Goal: Transaction & Acquisition: Purchase product/service

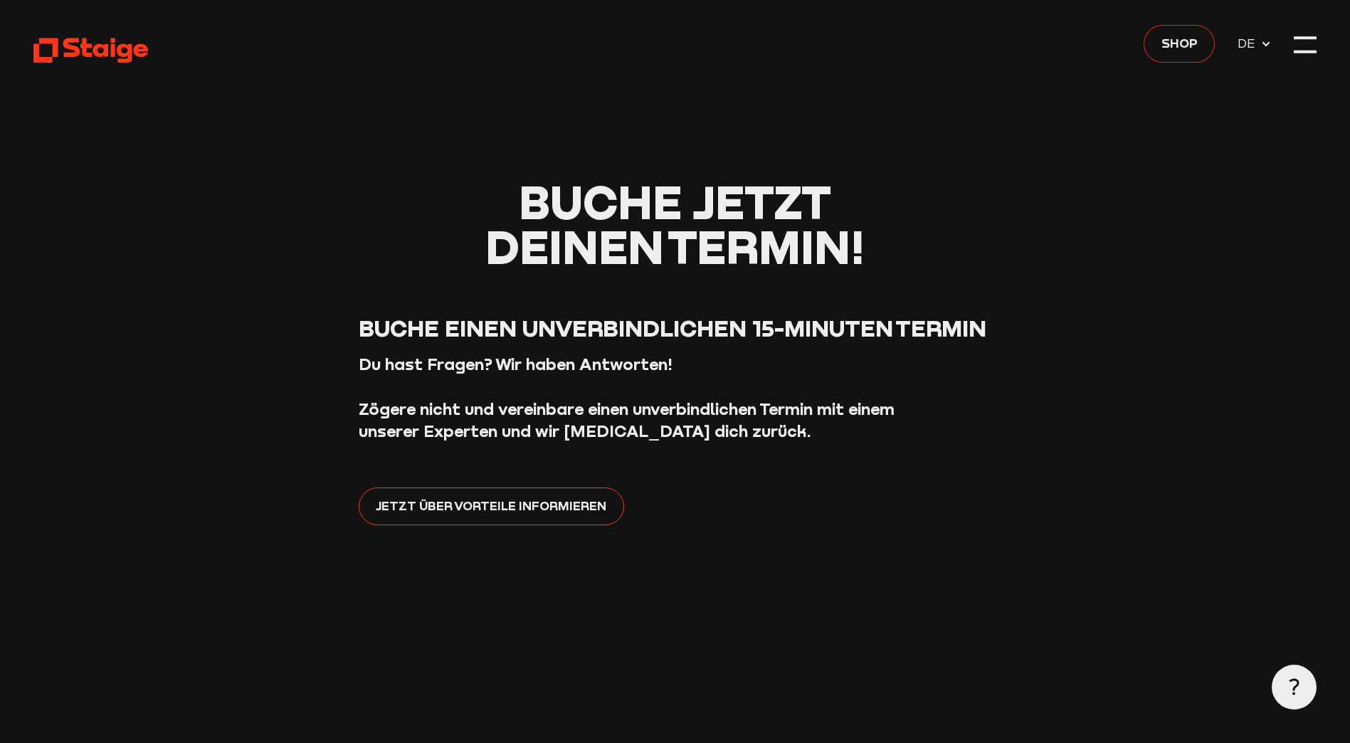
click at [1201, 46] on link "Shop" at bounding box center [1178, 44] width 71 height 38
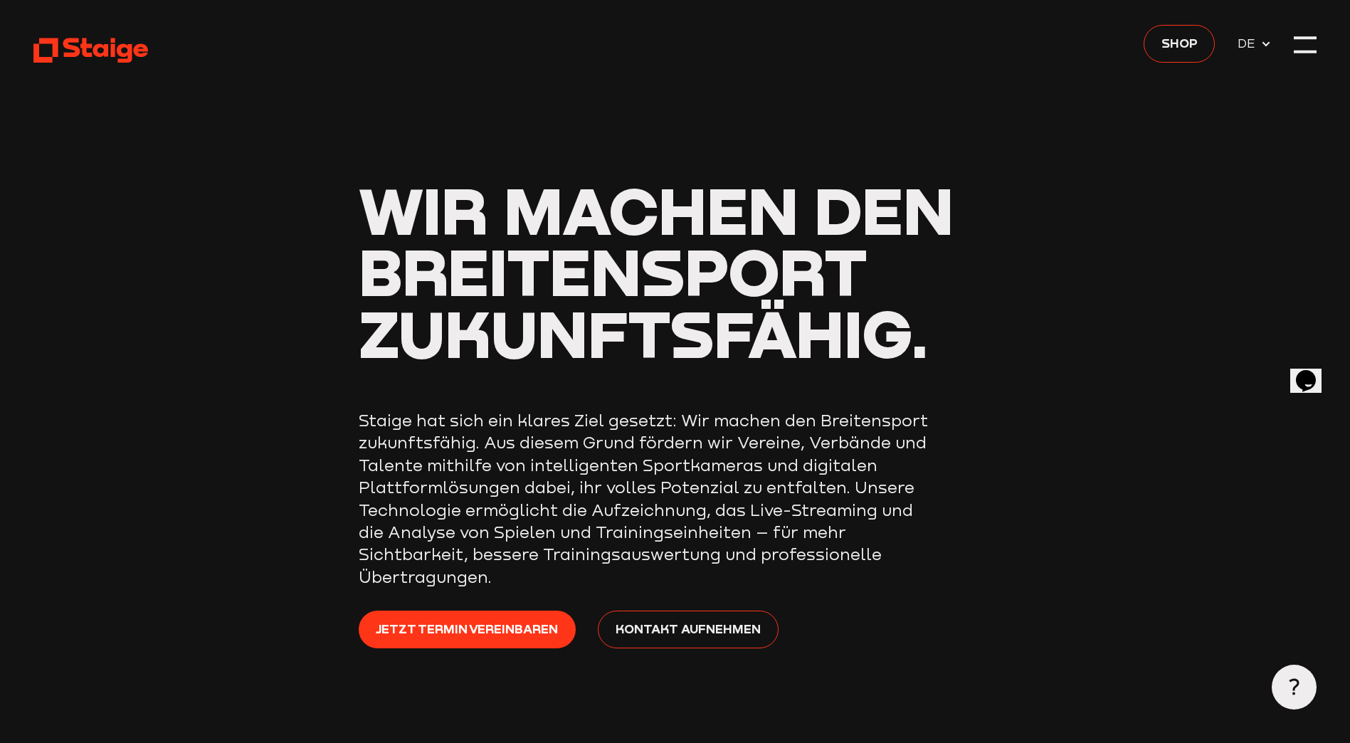
click at [1291, 45] on header "Wir machen den Breitensport zukunftsfähig. Staige hat sich ein klares Ziel gese…" at bounding box center [674, 380] width 1283 height 761
click at [1312, 43] on div at bounding box center [1305, 44] width 22 height 22
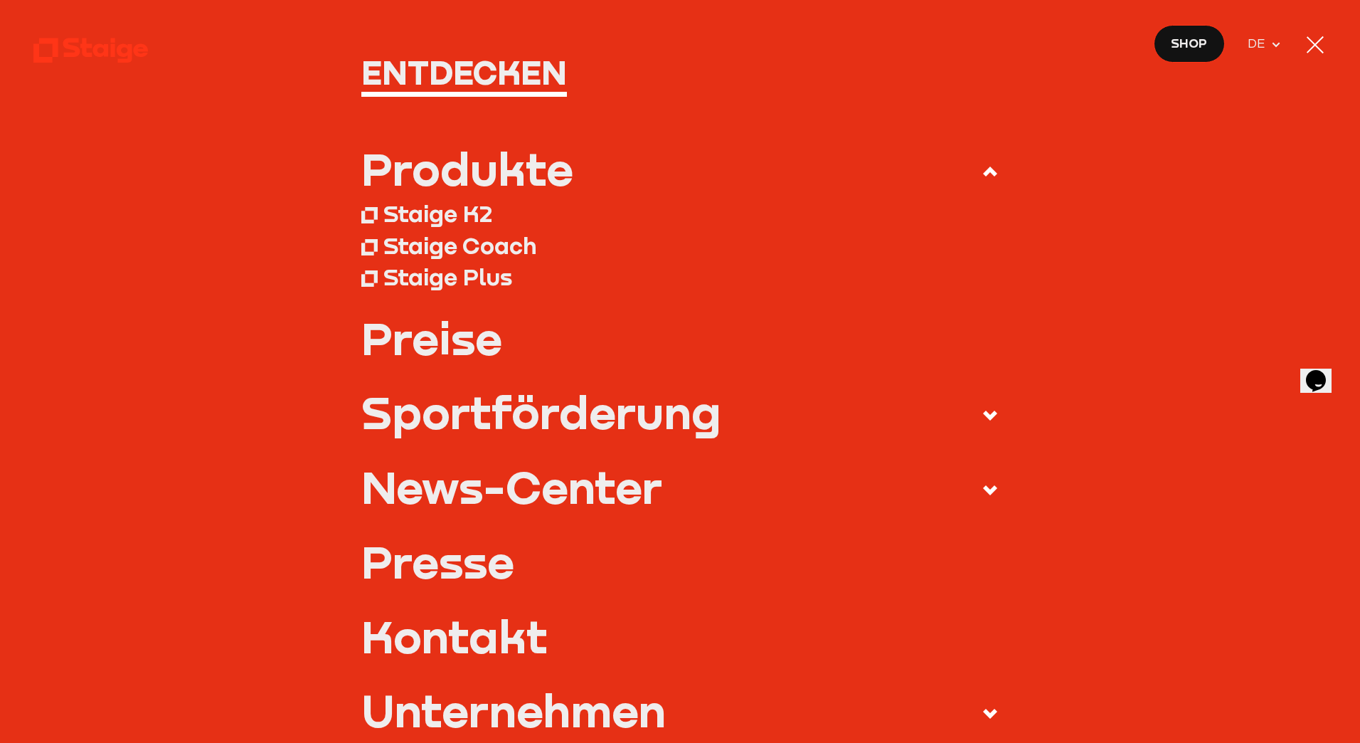
scroll to position [142, 0]
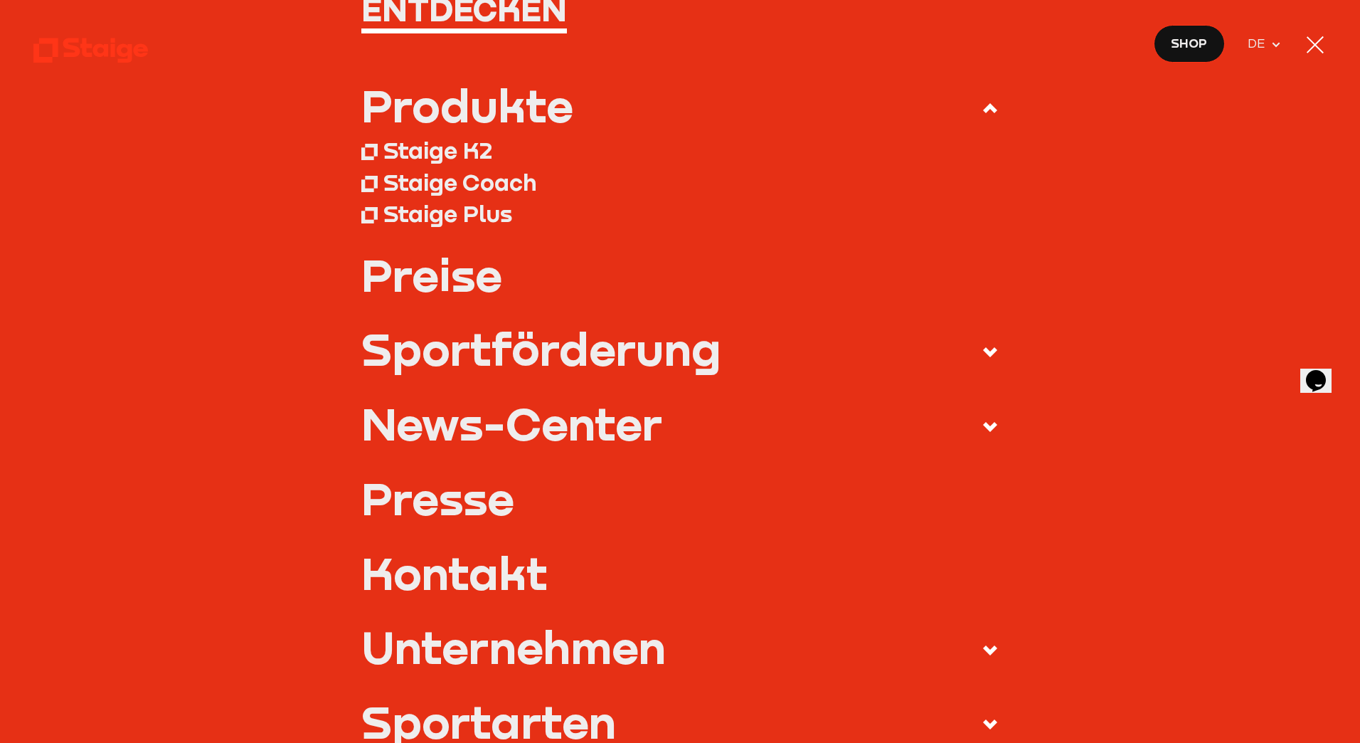
click at [458, 281] on link "Preise" at bounding box center [680, 274] width 638 height 45
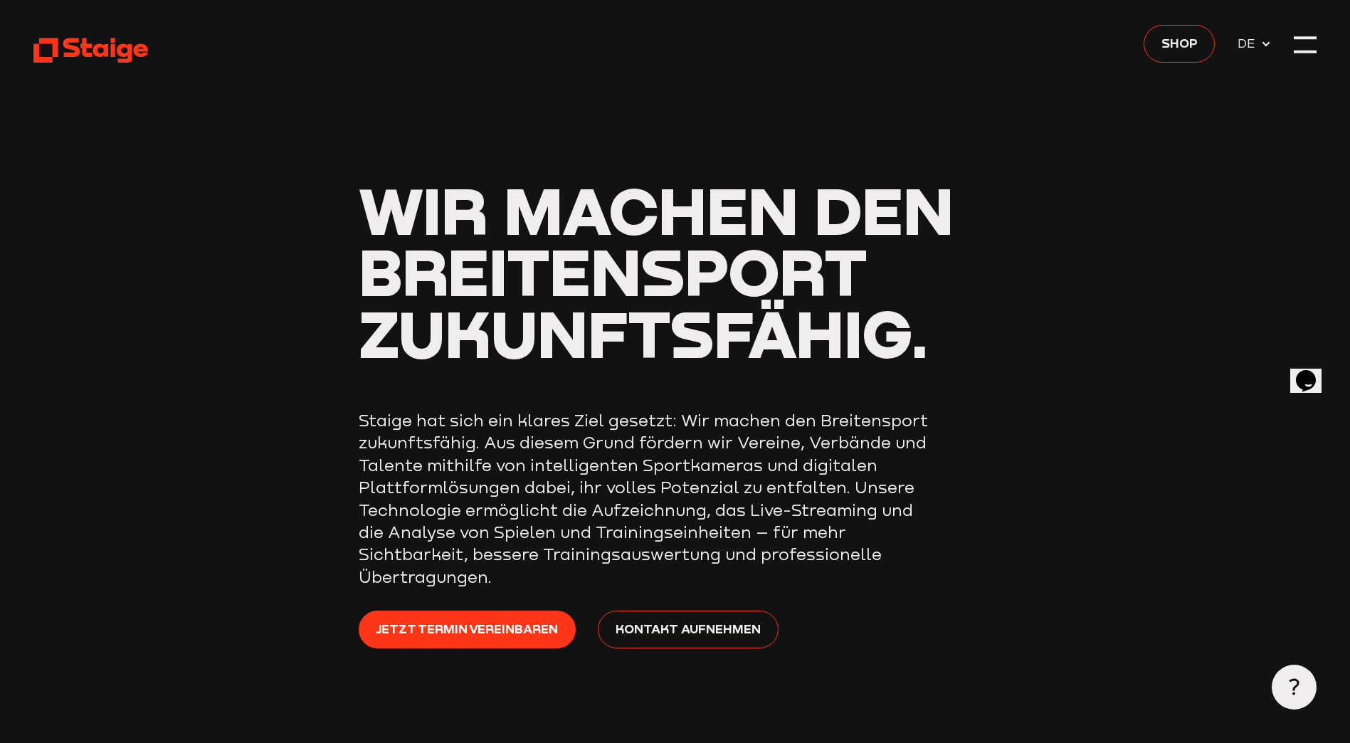
drag, startPoint x: 217, startPoint y: 640, endPoint x: 322, endPoint y: 206, distance: 446.4
click at [1313, 33] on div at bounding box center [1305, 44] width 22 height 22
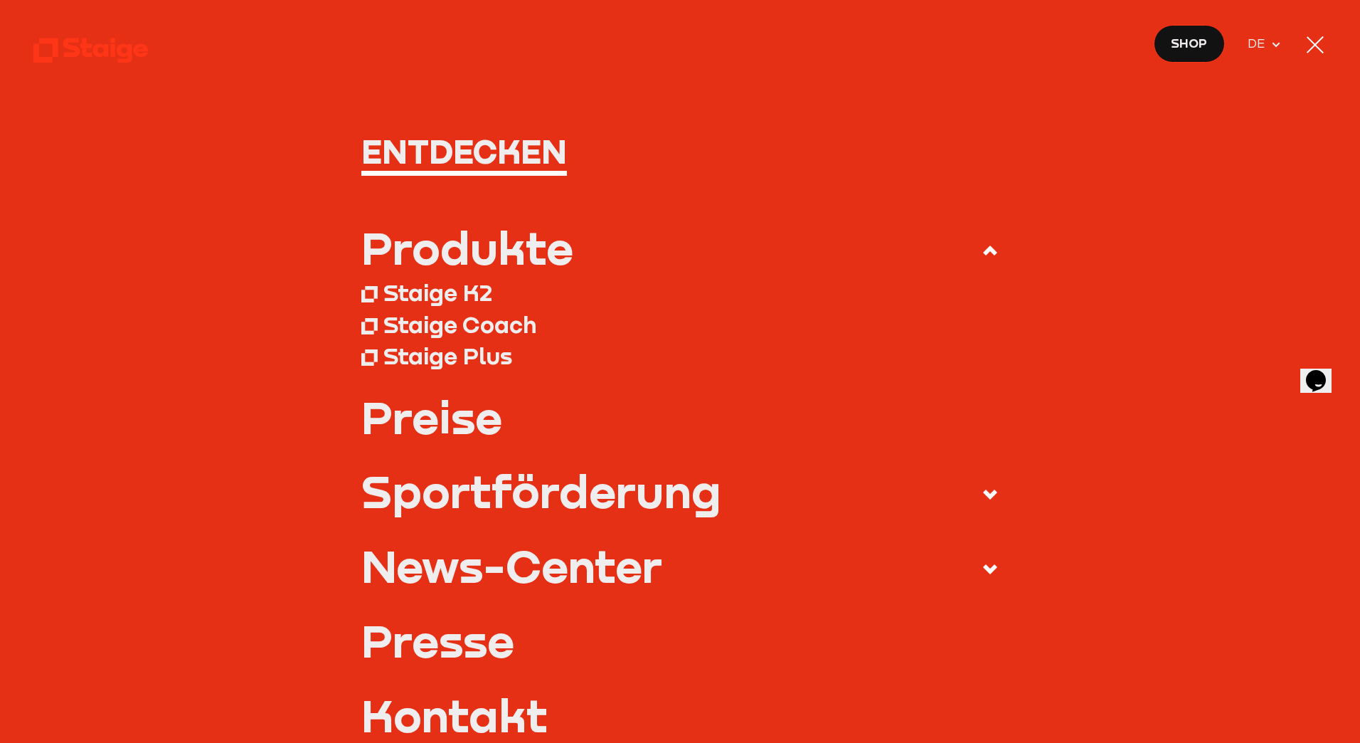
click at [461, 294] on div "Staige K2" at bounding box center [438, 292] width 109 height 28
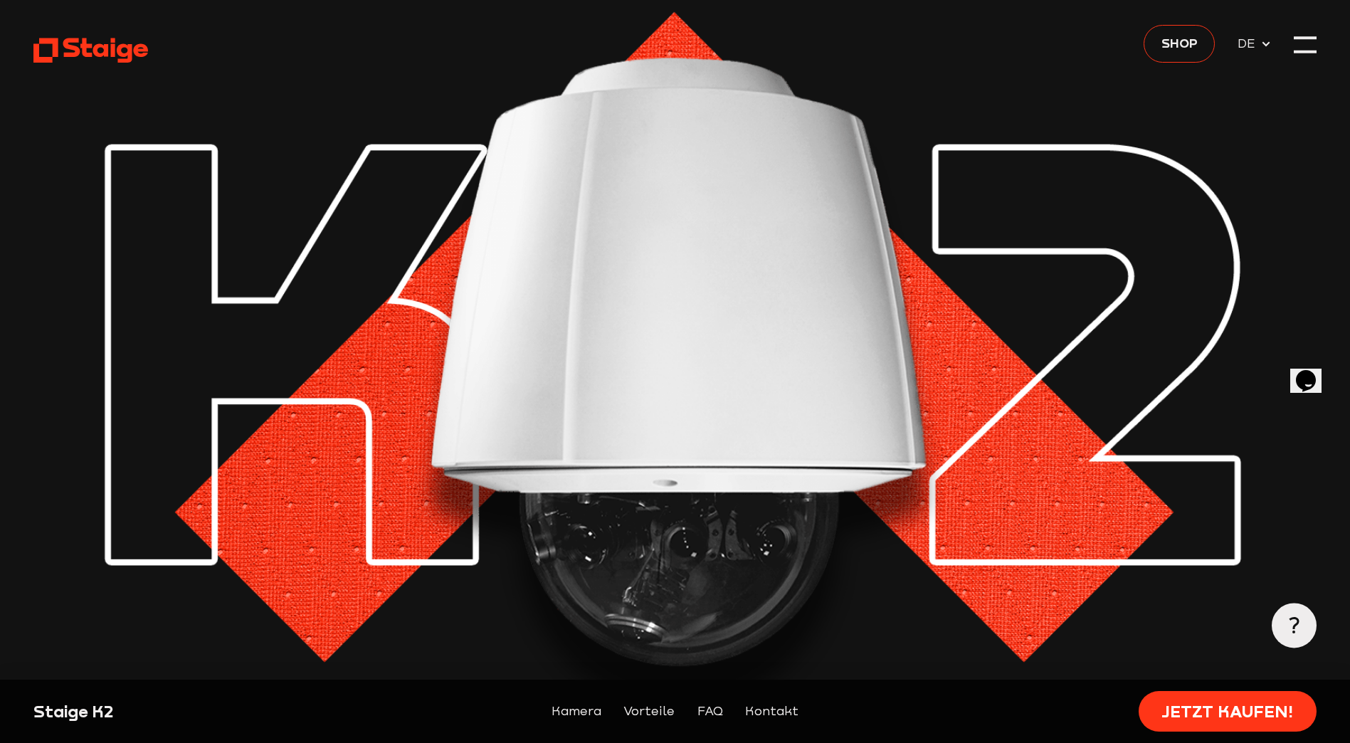
drag, startPoint x: 211, startPoint y: 378, endPoint x: 288, endPoint y: 45, distance: 341.7
click at [1211, 723] on link "Jetzt kaufen!" at bounding box center [1227, 711] width 178 height 41
